Goal: Task Accomplishment & Management: Use online tool/utility

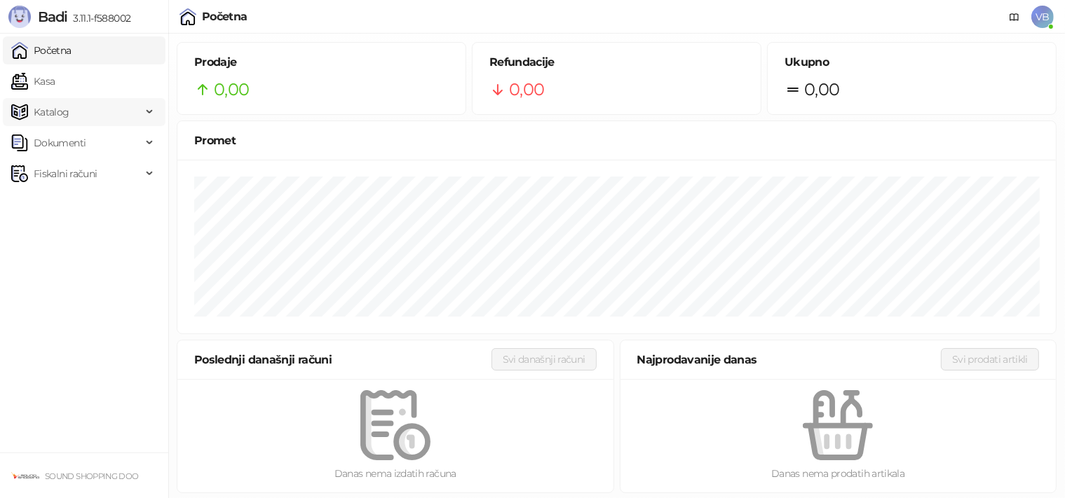
click at [88, 108] on span "Katalog" at bounding box center [76, 112] width 130 height 28
click at [81, 111] on span "Katalog" at bounding box center [76, 112] width 130 height 28
click at [88, 175] on span "Fiskalni računi" at bounding box center [65, 174] width 63 height 28
click at [78, 205] on link "Izdati računi" at bounding box center [55, 205] width 76 height 28
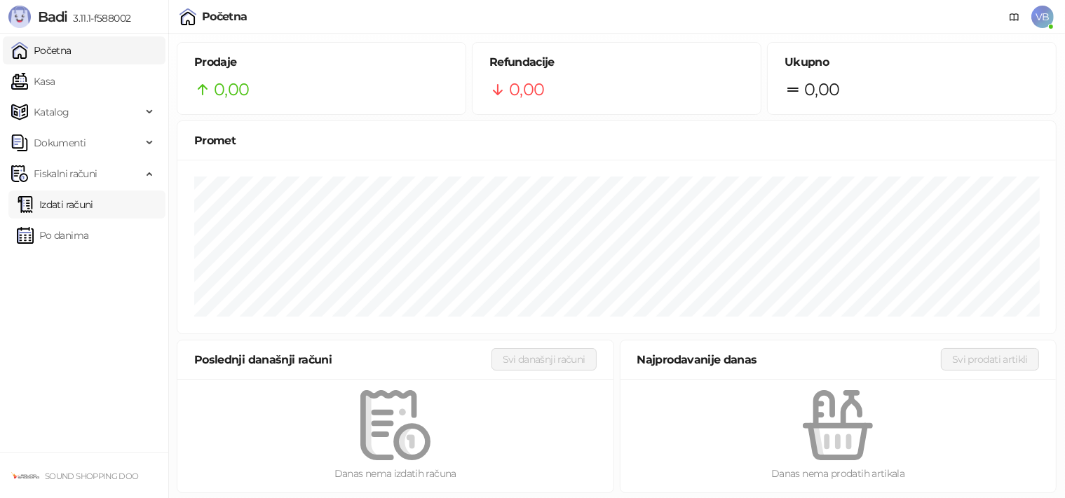
click at [78, 205] on link "Izdati računi" at bounding box center [55, 205] width 76 height 28
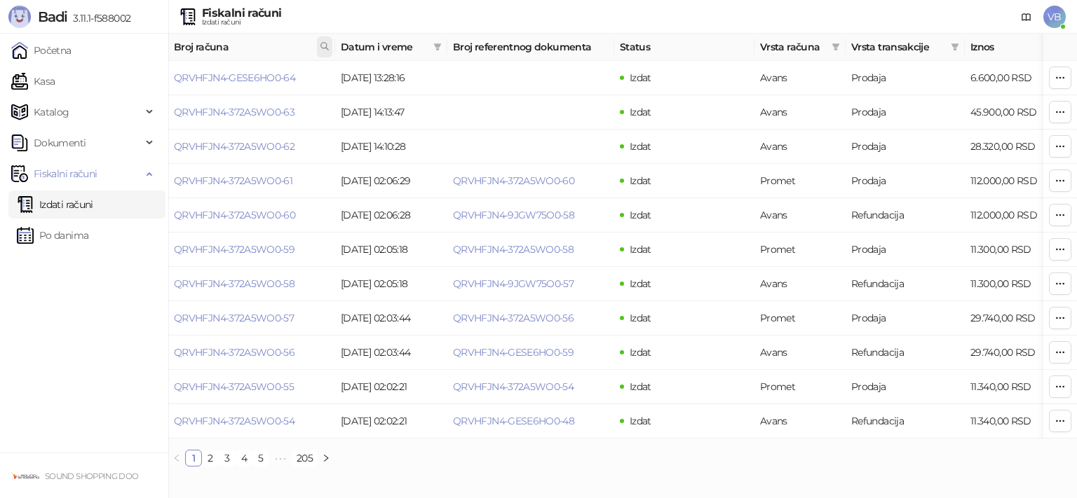
click at [327, 47] on icon at bounding box center [325, 46] width 10 height 10
click at [237, 80] on input "text" at bounding box center [262, 77] width 129 height 22
type input "**********"
click at [307, 108] on button "U redu" at bounding box center [305, 108] width 41 height 17
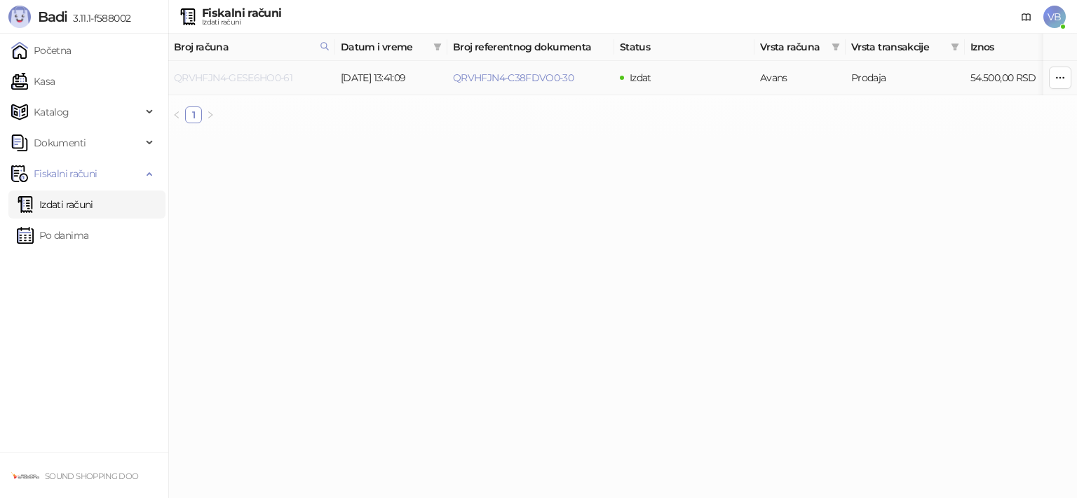
click at [257, 79] on link "QRVHFJN4-GESE6HO0-61" at bounding box center [233, 77] width 118 height 13
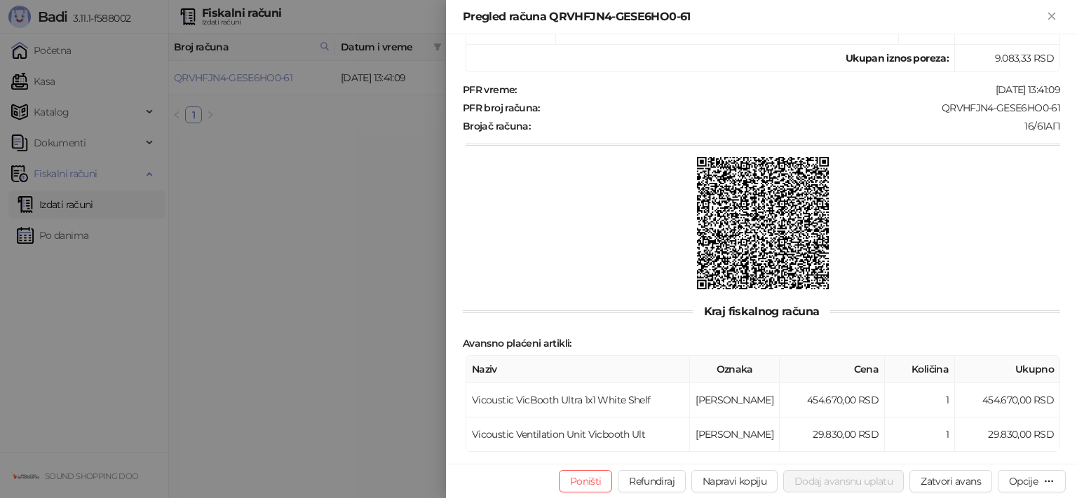
scroll to position [443, 0]
click at [957, 484] on button "Zatvori avans" at bounding box center [950, 481] width 83 height 22
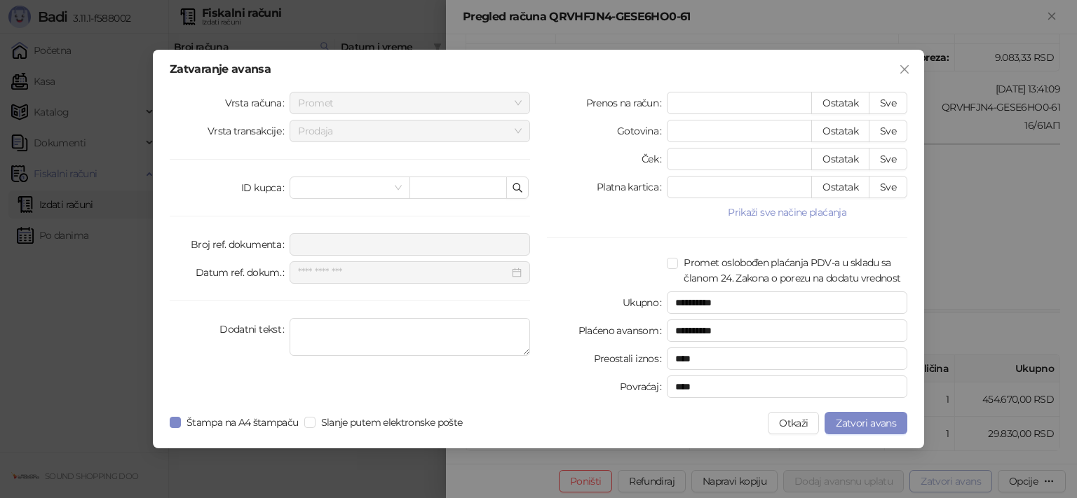
click at [957, 484] on div "**********" at bounding box center [538, 249] width 1077 height 498
type input "**********"
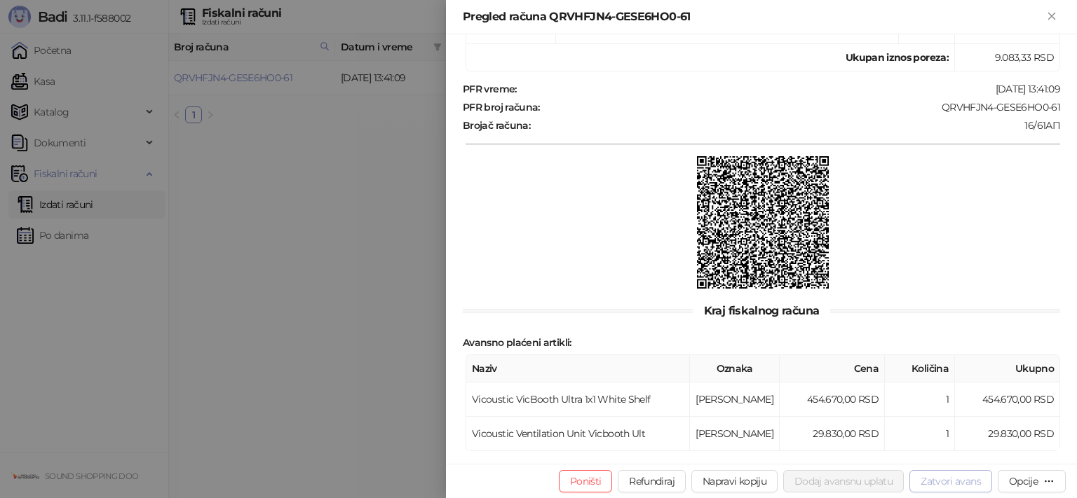
click at [960, 481] on button "Zatvori avans" at bounding box center [950, 481] width 83 height 22
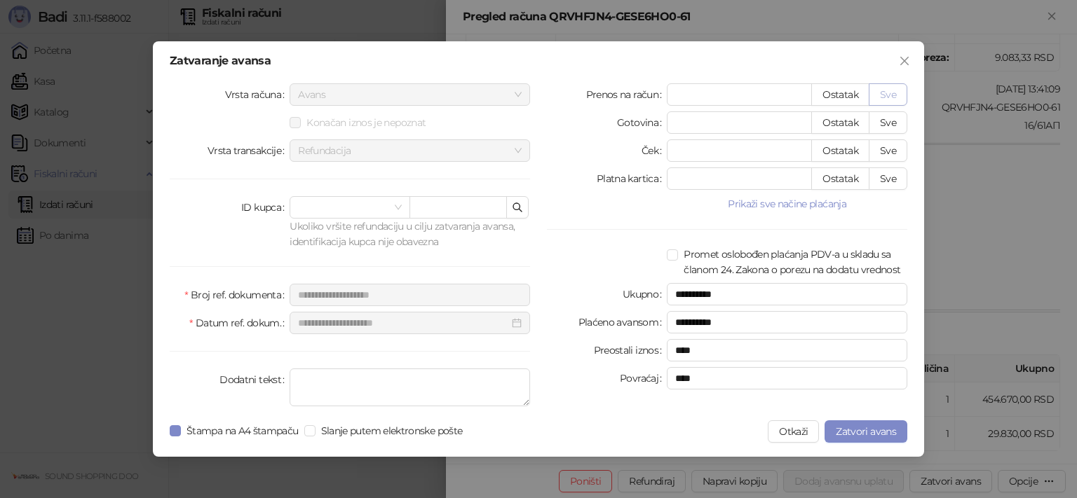
click at [879, 96] on button "Sve" at bounding box center [887, 94] width 39 height 22
click at [873, 428] on span "Zatvori avans" at bounding box center [865, 431] width 60 height 13
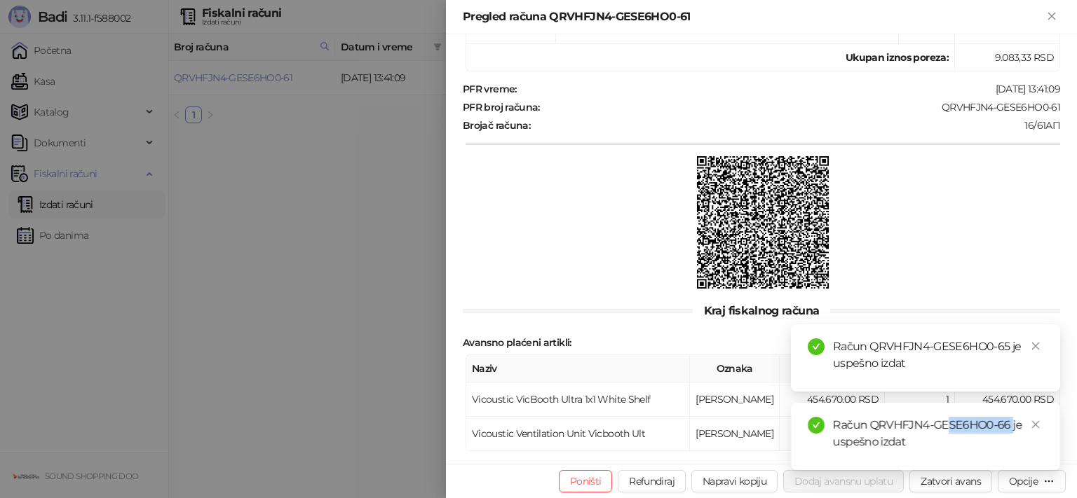
drag, startPoint x: 946, startPoint y: 428, endPoint x: 1009, endPoint y: 428, distance: 62.4
click at [1011, 428] on div "Račun QRVHFJN4-GESE6HO0-66 je uspešno izdat" at bounding box center [938, 434] width 210 height 34
click at [934, 429] on div "Račun QRVHFJN4-GESE6HO0-66 je uspešno izdat" at bounding box center [938, 434] width 210 height 34
drag, startPoint x: 934, startPoint y: 428, endPoint x: 1002, endPoint y: 427, distance: 68.0
click at [1002, 427] on div "Račun QRVHFJN4-GESE6HO0-66 je uspešno izdat" at bounding box center [938, 434] width 210 height 34
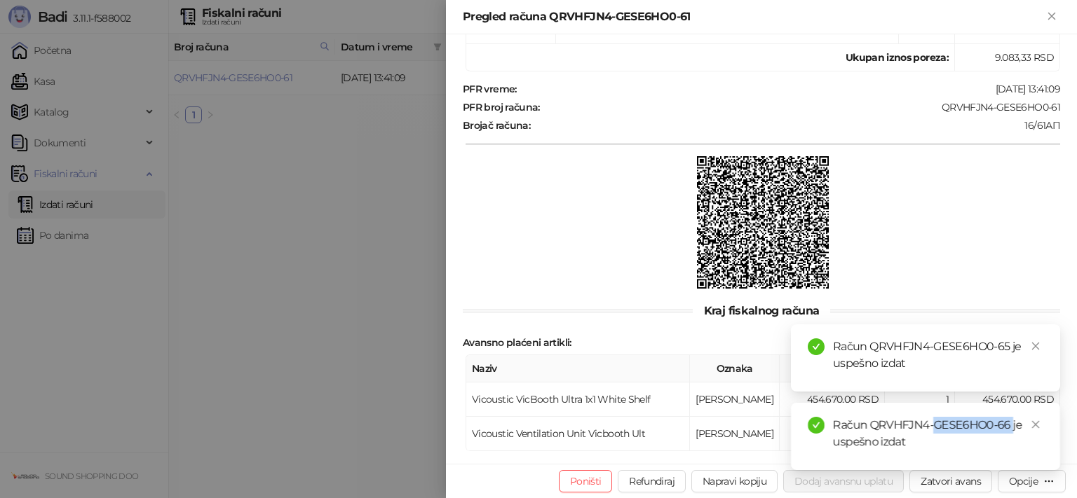
copy div "GESE6HO0-66"
